Goal: Find contact information: Find contact information

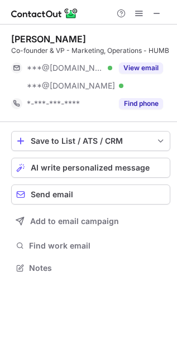
scroll to position [260, 177]
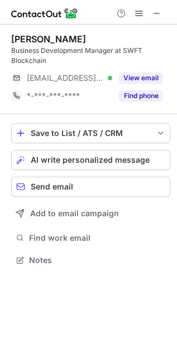
scroll to position [252, 177]
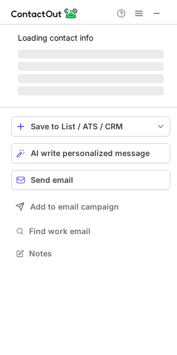
scroll to position [252, 177]
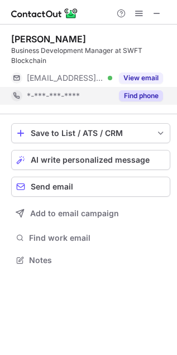
click at [138, 94] on button "Find phone" at bounding box center [141, 95] width 44 height 11
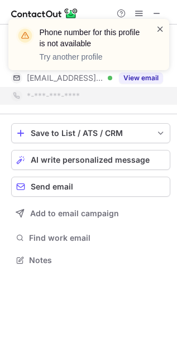
click at [163, 28] on span at bounding box center [159, 28] width 9 height 11
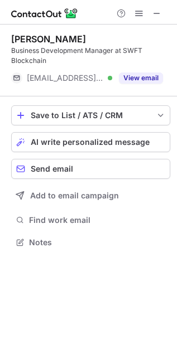
scroll to position [235, 177]
click at [158, 17] on span at bounding box center [156, 13] width 9 height 9
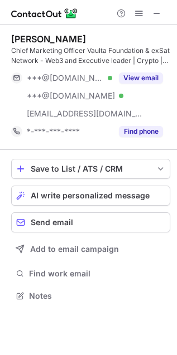
scroll to position [288, 177]
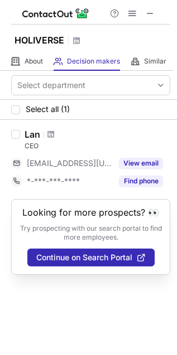
click at [157, 13] on div at bounding box center [131, 13] width 53 height 13
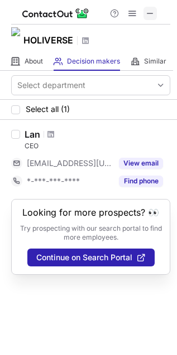
click at [150, 13] on span at bounding box center [149, 13] width 9 height 9
